Goal: Information Seeking & Learning: Learn about a topic

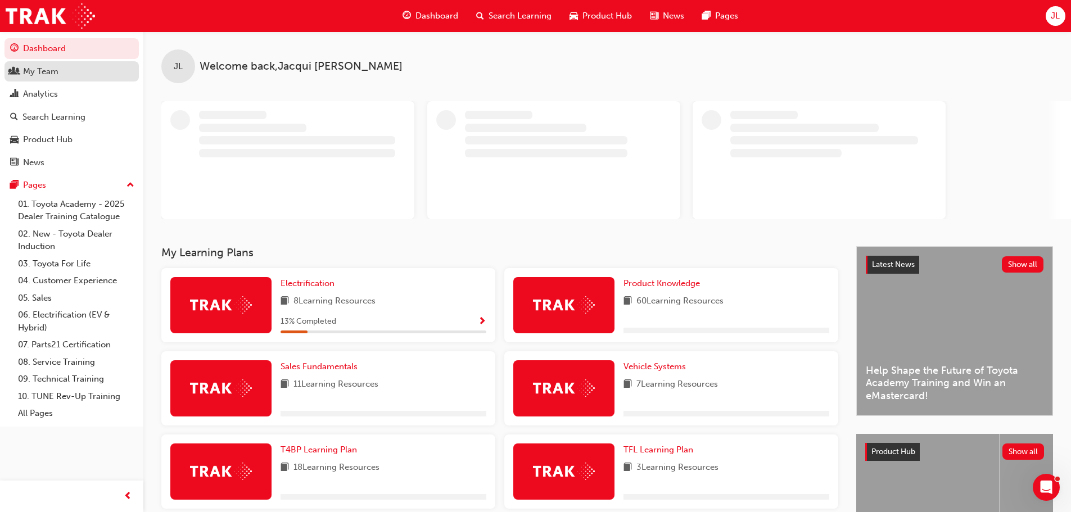
click at [37, 74] on div "My Team" at bounding box center [40, 71] width 35 height 13
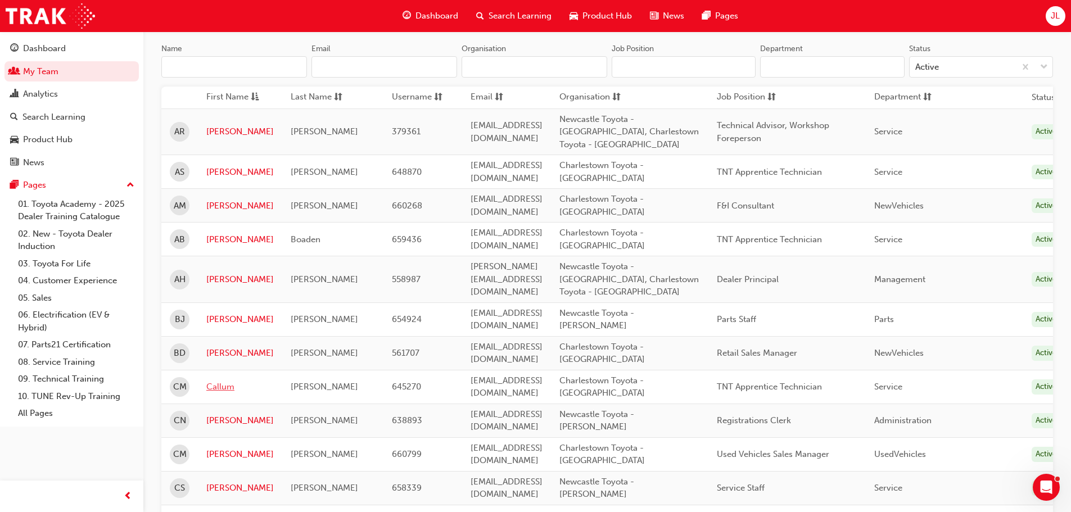
scroll to position [112, 0]
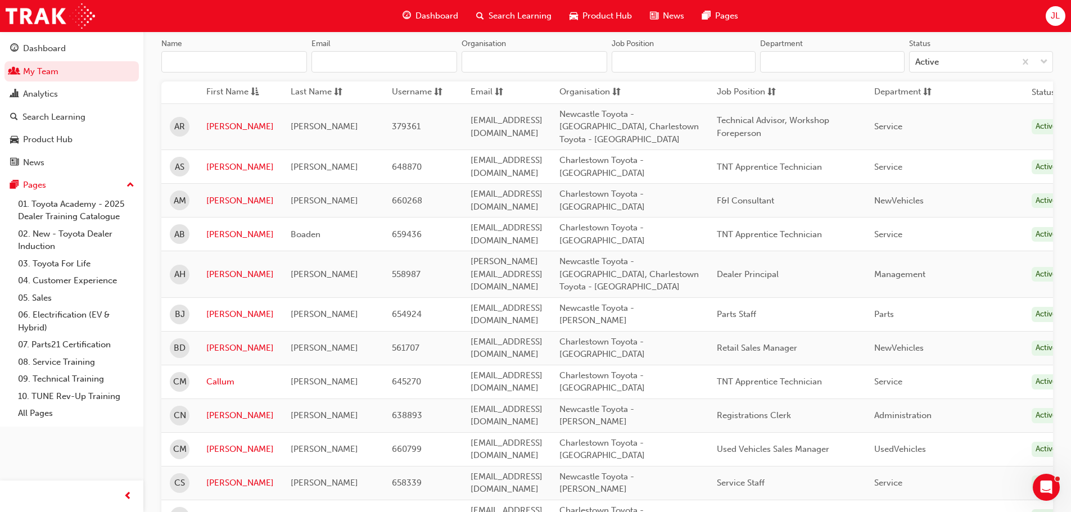
click at [219, 510] on link "[PERSON_NAME]" at bounding box center [239, 516] width 67 height 13
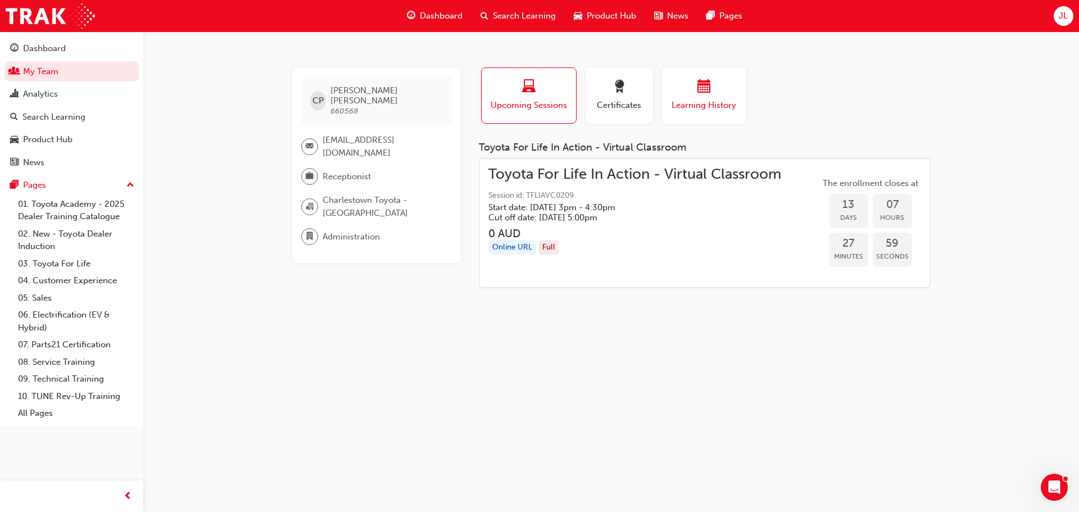
click at [685, 91] on div "button" at bounding box center [703, 88] width 67 height 17
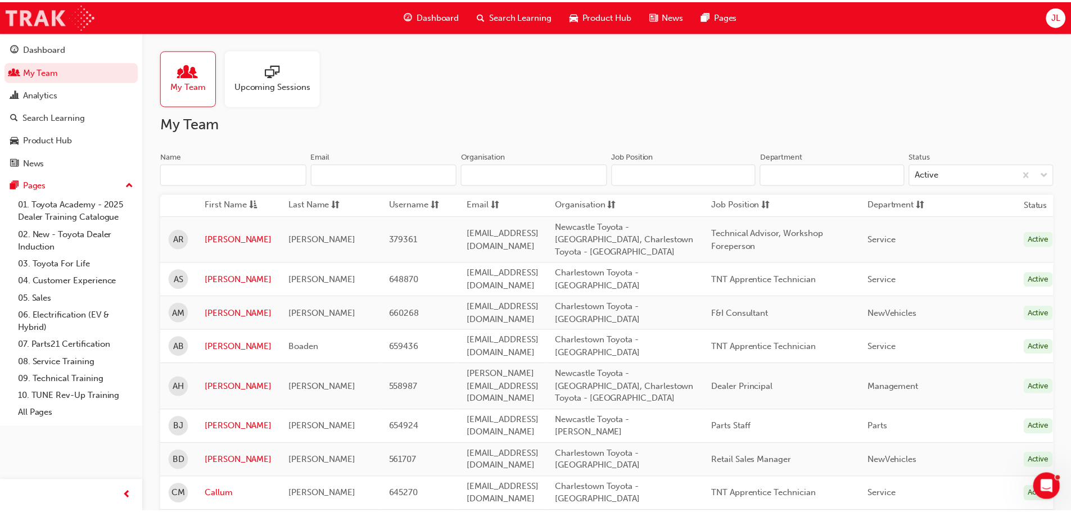
scroll to position [112, 0]
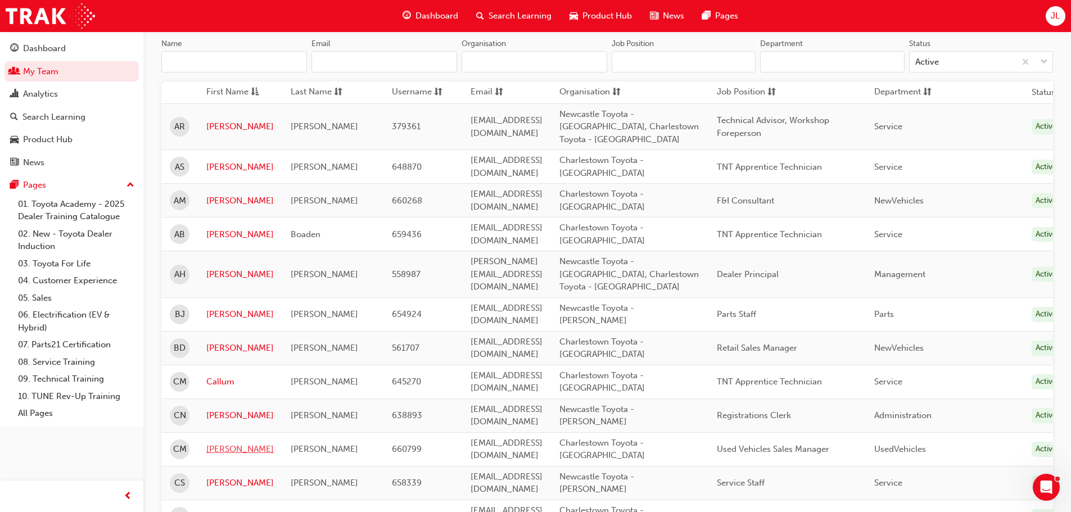
click at [223, 443] on link "[PERSON_NAME]" at bounding box center [239, 449] width 67 height 13
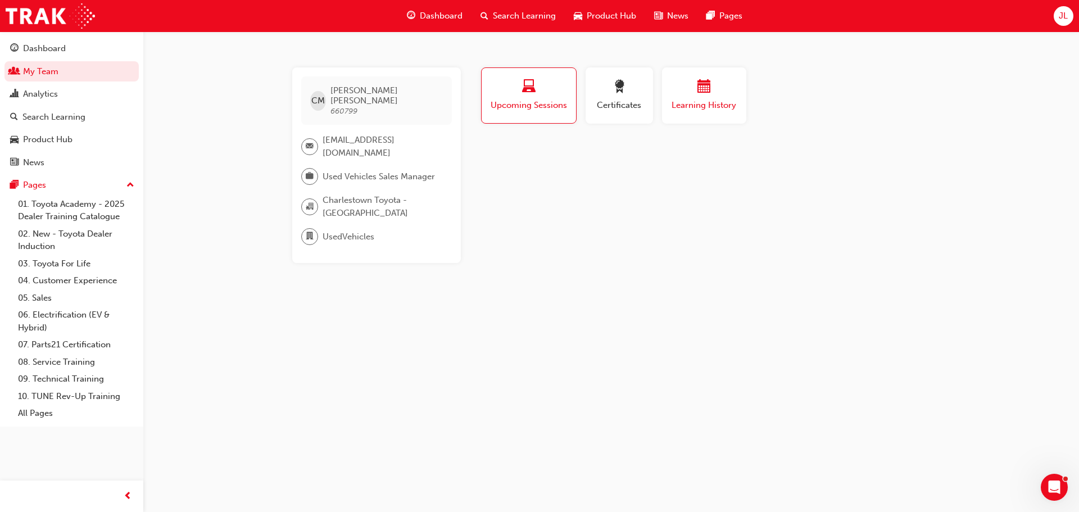
click at [722, 85] on div "button" at bounding box center [703, 88] width 67 height 17
click at [61, 263] on link "03. Toyota For Life" at bounding box center [75, 263] width 125 height 17
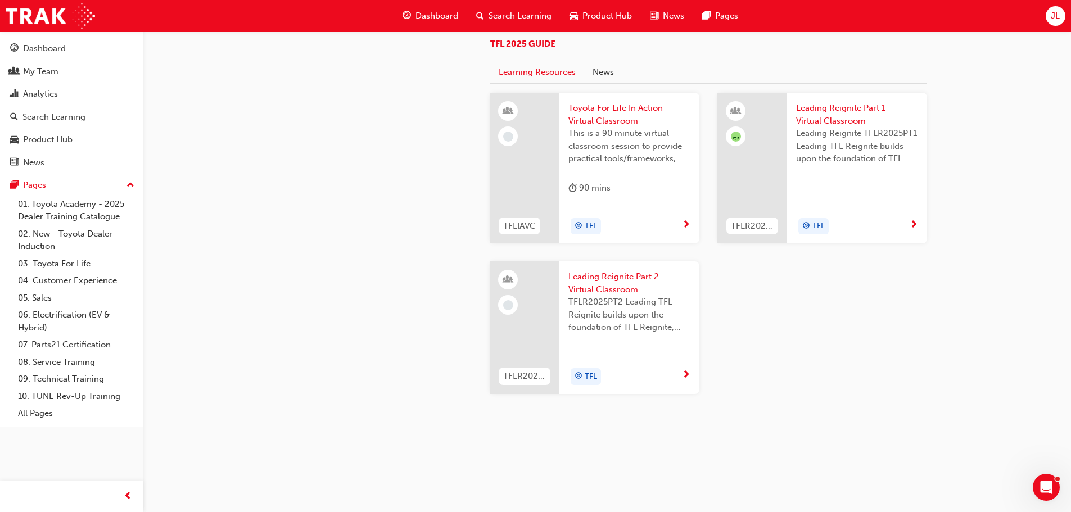
scroll to position [1124, 0]
click at [835, 127] on span "Leading Reignite Part 1 - Virtual Classroom" at bounding box center [857, 114] width 122 height 25
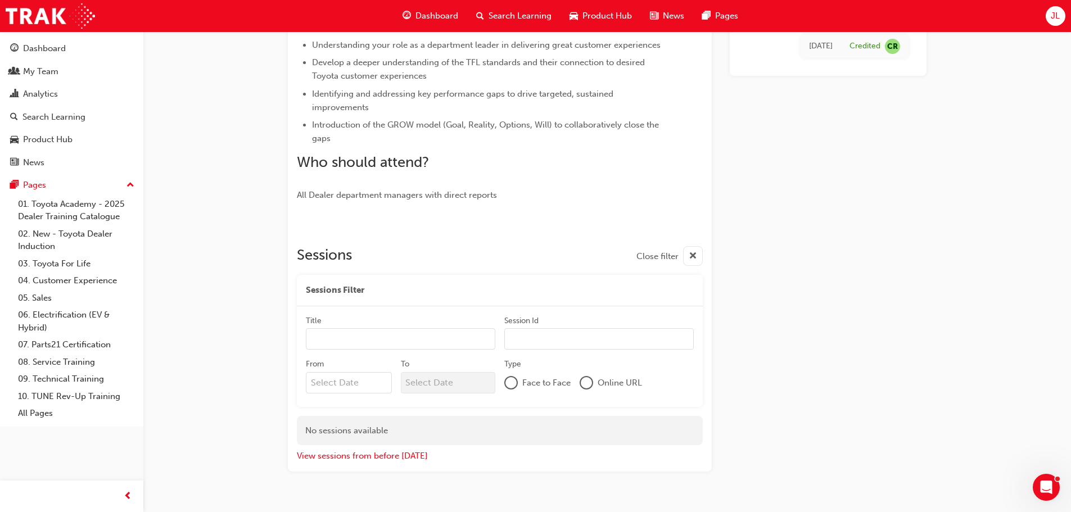
scroll to position [325, 0]
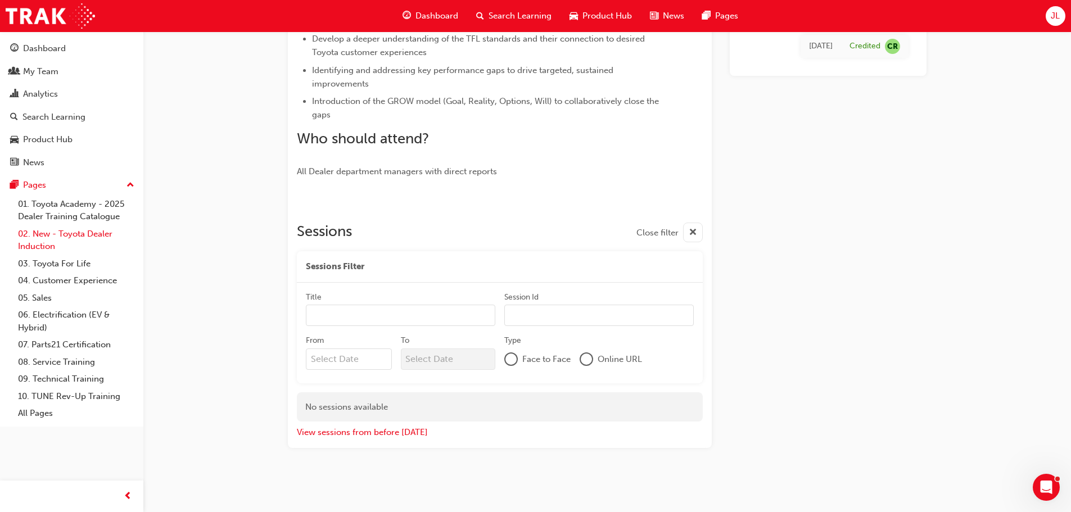
click at [75, 230] on link "02. New - Toyota Dealer Induction" at bounding box center [75, 240] width 125 height 30
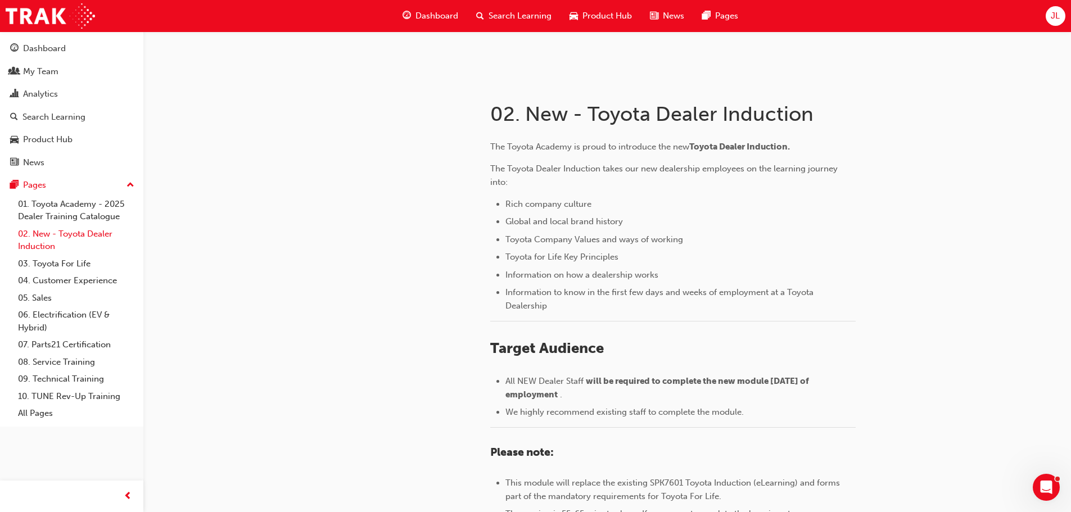
scroll to position [112, 0]
